Goal: Transaction & Acquisition: Purchase product/service

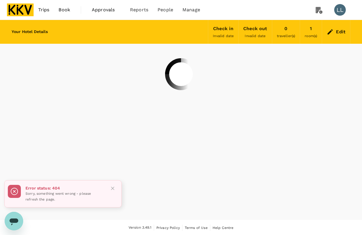
click at [28, 7] on img at bounding box center [20, 9] width 27 height 13
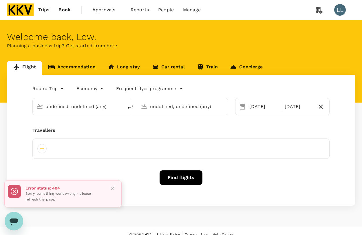
type input "Sultan Ismail Intl (JHB)"
type input "Kuala Lumpur Intl (KUL)"
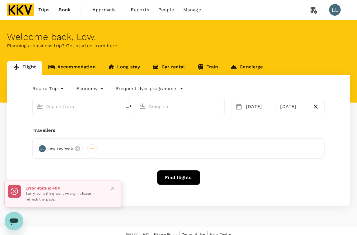
type input "Sultan Ismail Intl (JHB)"
type input "Kuala Lumpur Intl (KUL)"
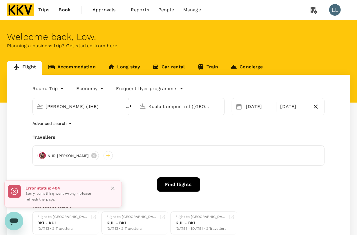
click at [65, 61] on link "Accommodation" at bounding box center [72, 68] width 60 height 14
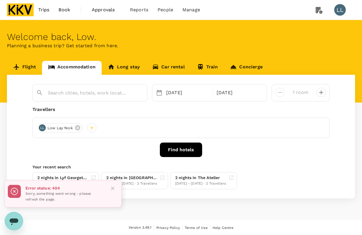
type input "Cititel Mid Valley"
click at [107, 91] on input "Cititel Mid Valley" at bounding box center [88, 92] width 80 height 9
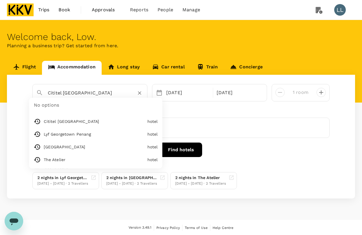
click at [235, 132] on div "NUR NAJWA NABILLA BINTI MOHAMAD JOFRI" at bounding box center [180, 128] width 297 height 20
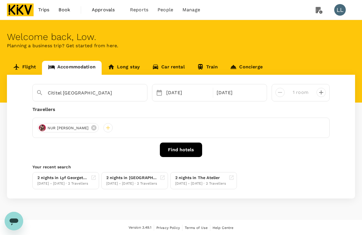
click at [184, 146] on button "Find hotels" at bounding box center [181, 150] width 42 height 14
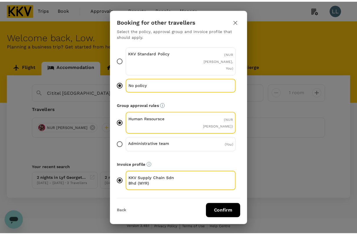
scroll to position [21, 0]
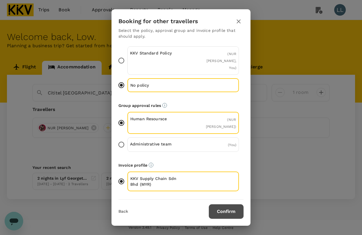
click at [224, 207] on button "Confirm" at bounding box center [226, 211] width 35 height 14
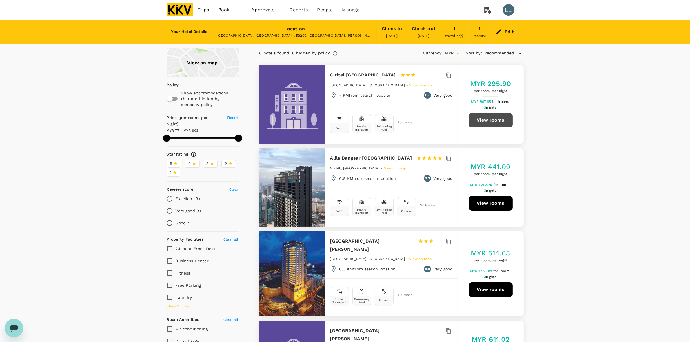
click at [362, 123] on button "View rooms" at bounding box center [491, 120] width 44 height 14
type input "602.8"
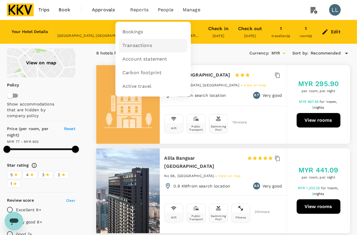
click at [132, 43] on span "Transactions" at bounding box center [137, 45] width 30 height 7
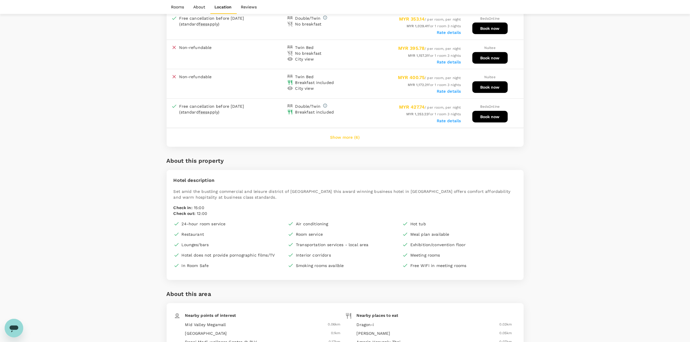
scroll to position [577, 0]
click at [341, 130] on button "Show more (6)" at bounding box center [345, 137] width 46 height 14
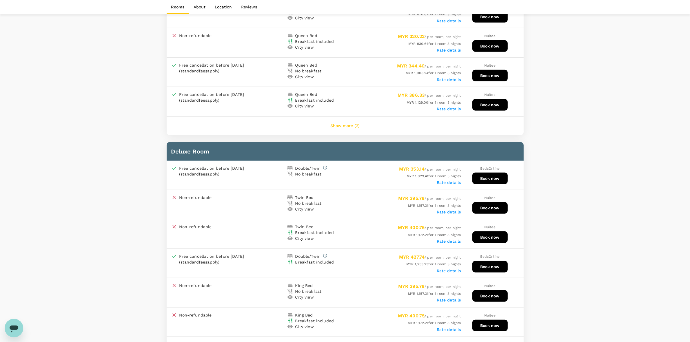
scroll to position [287, 0]
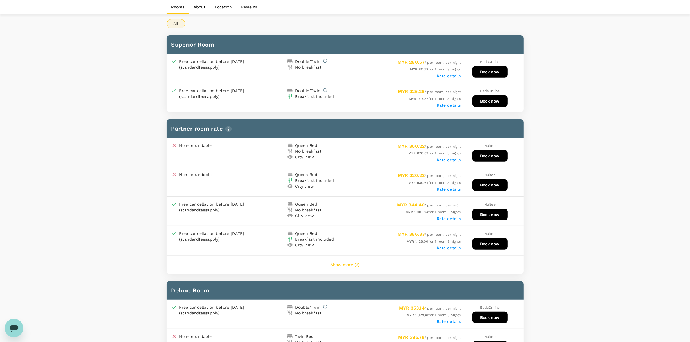
click at [340, 265] on button "Show more (2)" at bounding box center [344, 265] width 45 height 14
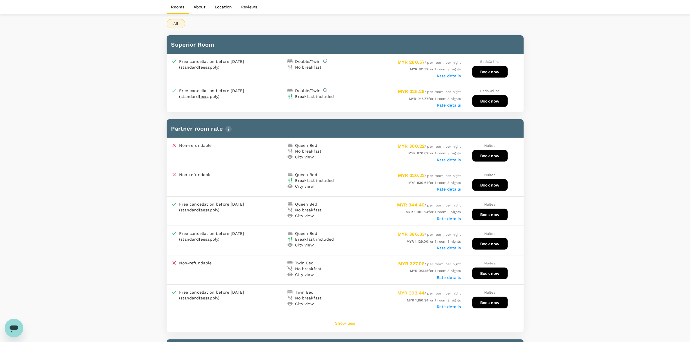
click at [353, 317] on button "Show less" at bounding box center [345, 324] width 36 height 14
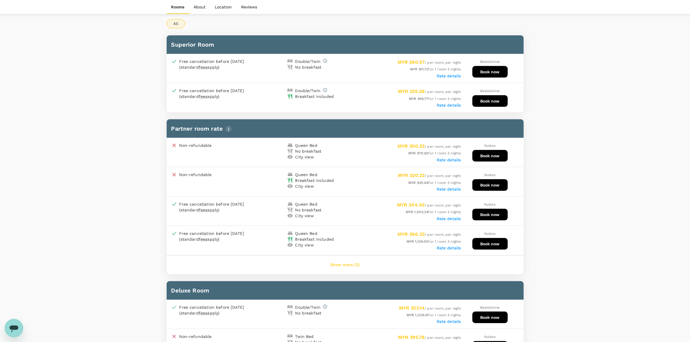
scroll to position [179, 0]
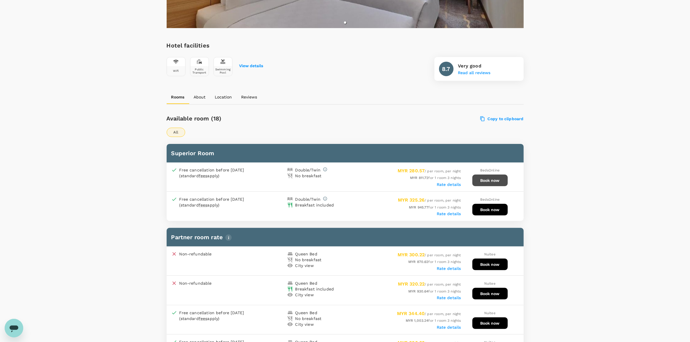
click at [483, 178] on button "Book now" at bounding box center [489, 181] width 35 height 12
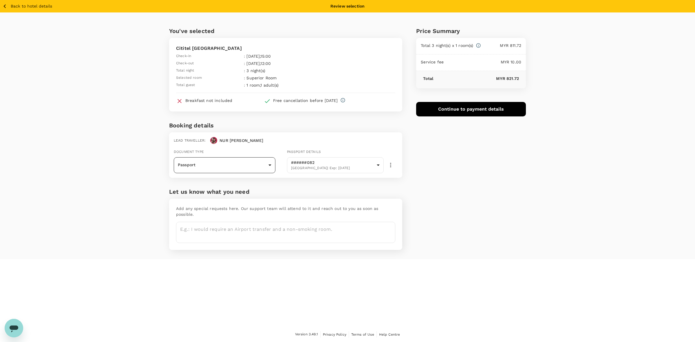
click at [234, 165] on body "Back to hotel details Review selection You've selected Cititel Mid Valley Check…" at bounding box center [347, 171] width 695 height 342
click at [215, 182] on li "Passport" at bounding box center [225, 180] width 102 height 9
click at [192, 167] on body "Back to hotel details Review selection You've selected Cititel Mid Valley Check…" at bounding box center [347, 171] width 695 height 342
click at [193, 189] on li "ID card" at bounding box center [225, 190] width 102 height 9
type input "Id card"
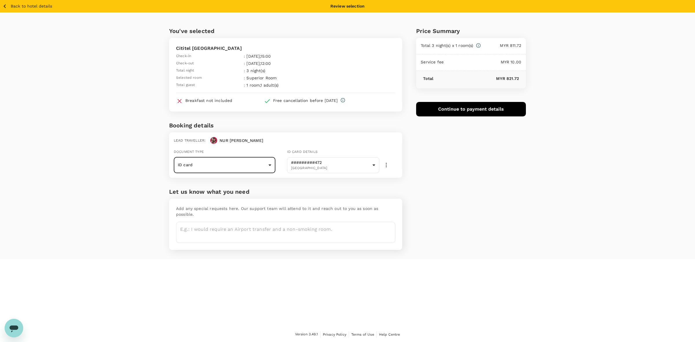
click at [459, 203] on div "Price Summary Total 3 night(s) x 1 room(s) MYR 811.72 Service fee MYR 10.00 Tot…" at bounding box center [464, 135] width 124 height 247
click at [466, 137] on div "Price Summary Total 3 night(s) x 1 room(s) MYR 811.72 Service fee MYR 10.00 Tot…" at bounding box center [464, 135] width 124 height 247
click at [461, 110] on button "Continue to payment details" at bounding box center [471, 109] width 110 height 14
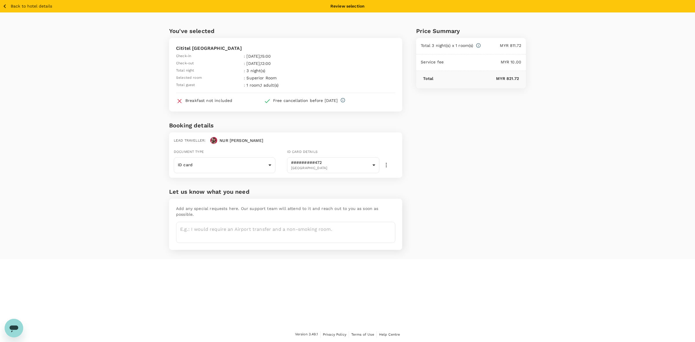
type input "9e510fc4-1fa6-4d7b-ad18-59a5d7afb8c4"
click at [455, 111] on div "Balance : MYR 14,089.15" at bounding box center [437, 107] width 40 height 7
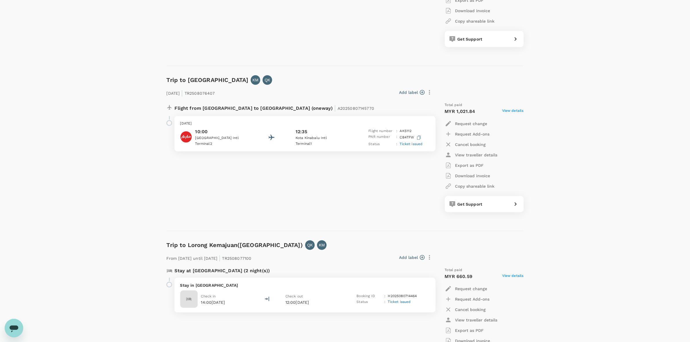
scroll to position [507, 0]
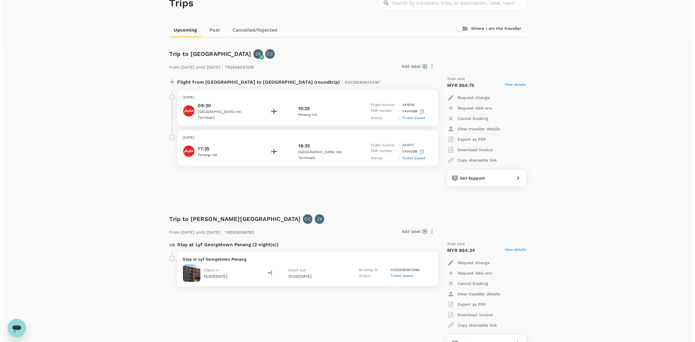
scroll to position [0, 0]
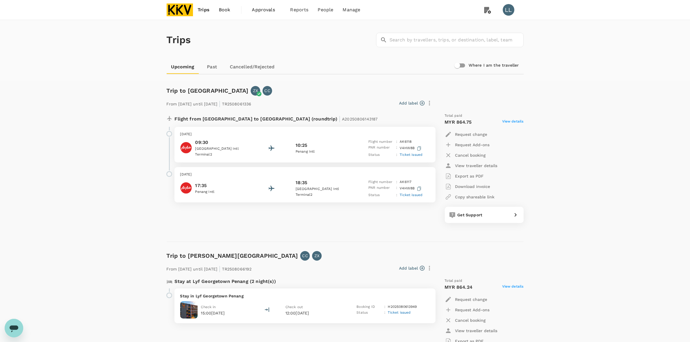
click at [267, 9] on span "Approvals" at bounding box center [266, 9] width 29 height 7
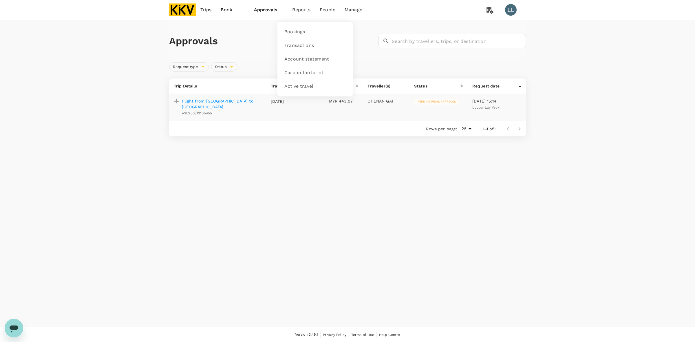
click at [300, 12] on span "Reports" at bounding box center [301, 9] width 18 height 7
click at [298, 48] on span "Transactions" at bounding box center [299, 45] width 30 height 7
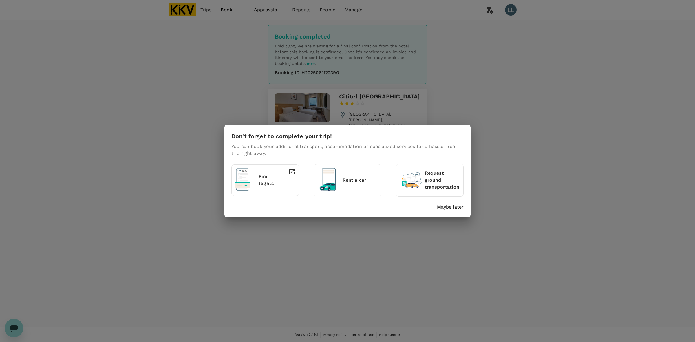
click at [457, 207] on p "Maybe later" at bounding box center [450, 207] width 27 height 7
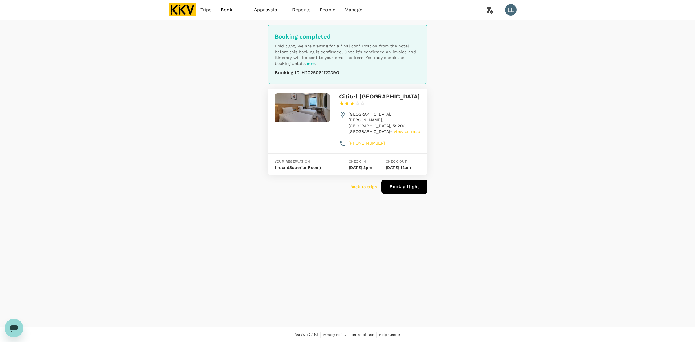
click at [208, 9] on span "Trips" at bounding box center [205, 9] width 11 height 7
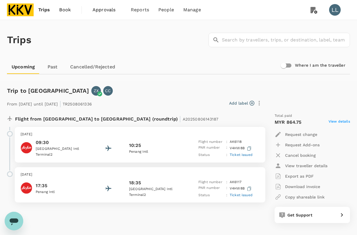
click at [175, 85] on div "Trip to Penang ZX CC" at bounding box center [177, 90] width 345 height 12
drag, startPoint x: 165, startPoint y: 67, endPoint x: 196, endPoint y: 1, distance: 73.0
click at [165, 67] on div "Upcoming Past Cancelled/Rejected" at bounding box center [178, 67] width 343 height 14
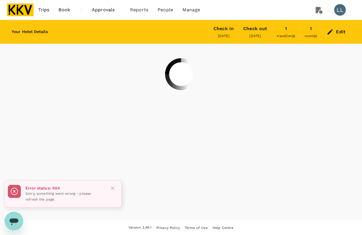
click at [48, 10] on span "Trips" at bounding box center [43, 9] width 11 height 7
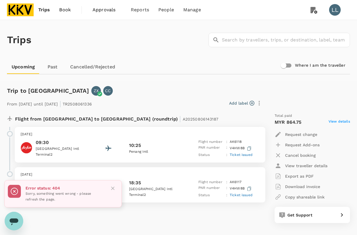
drag, startPoint x: 173, startPoint y: 81, endPoint x: 170, endPoint y: 81, distance: 3.2
click at [173, 81] on div "Trip to Penang ZX CC From [DATE] until [DATE] | TR2508061336 Add label Flight f…" at bounding box center [175, 159] width 347 height 165
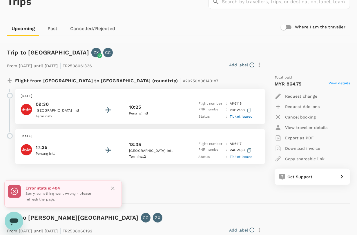
scroll to position [145, 0]
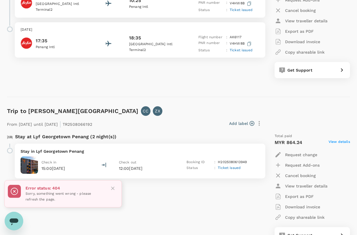
click at [110, 189] on icon "Close" at bounding box center [113, 188] width 6 height 6
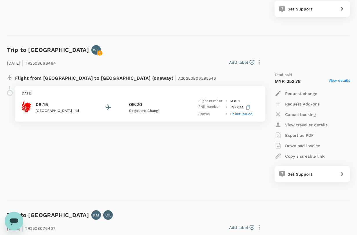
scroll to position [507, 0]
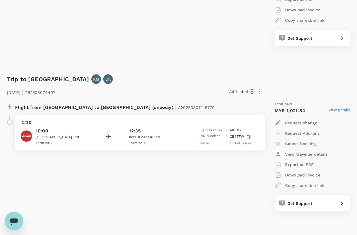
click at [239, 143] on span "Ticket issued" at bounding box center [240, 143] width 23 height 4
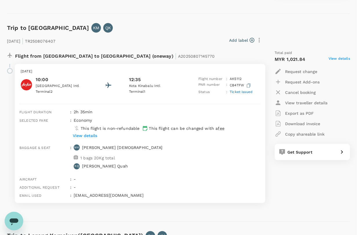
scroll to position [616, 0]
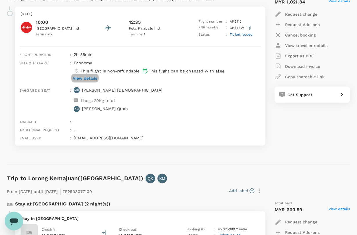
click at [79, 74] on button "View details" at bounding box center [84, 78] width 27 height 9
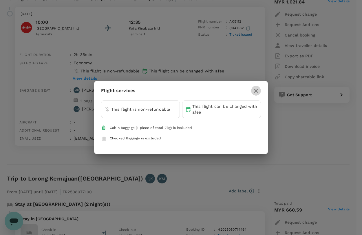
click at [258, 92] on icon "button" at bounding box center [256, 91] width 4 height 4
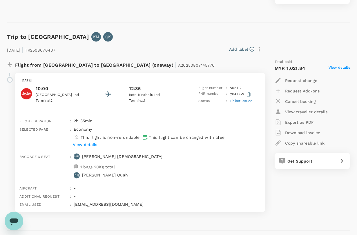
scroll to position [543, 0]
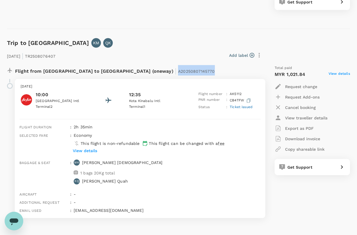
drag, startPoint x: 117, startPoint y: 71, endPoint x: 170, endPoint y: 72, distance: 53.6
click at [168, 71] on div "Flight from [GEOGRAPHIC_DATA] to [GEOGRAPHIC_DATA] (oneway) | A20250807145770" at bounding box center [121, 70] width 213 height 10
copy span "A20250807145770"
